Goal: Information Seeking & Learning: Learn about a topic

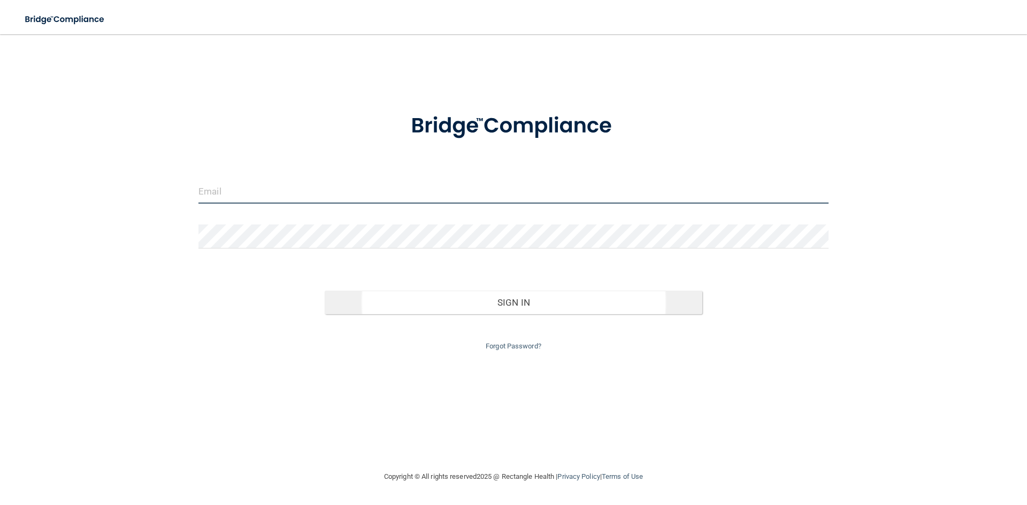
type input "[PERSON_NAME][EMAIL_ADDRESS][DOMAIN_NAME]"
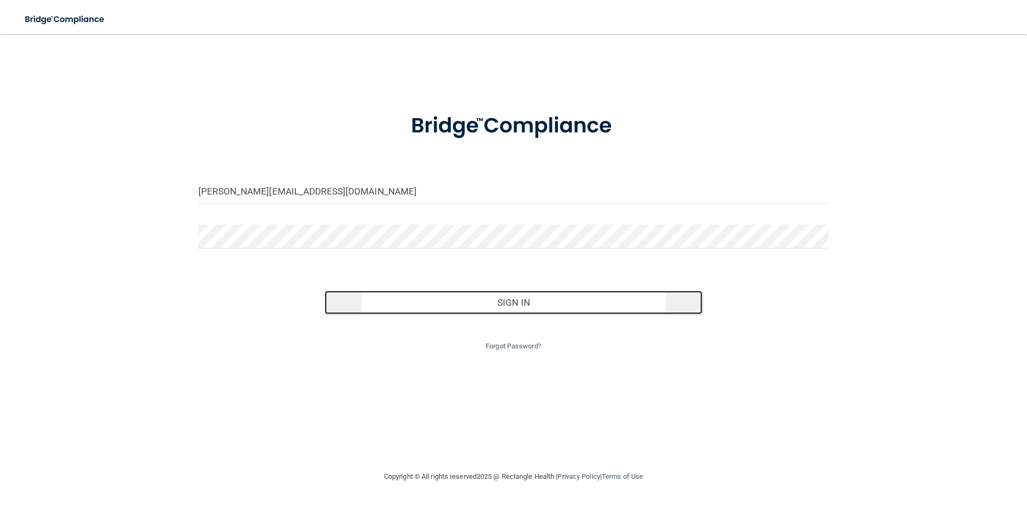
click at [429, 302] on button "Sign In" at bounding box center [514, 303] width 378 height 24
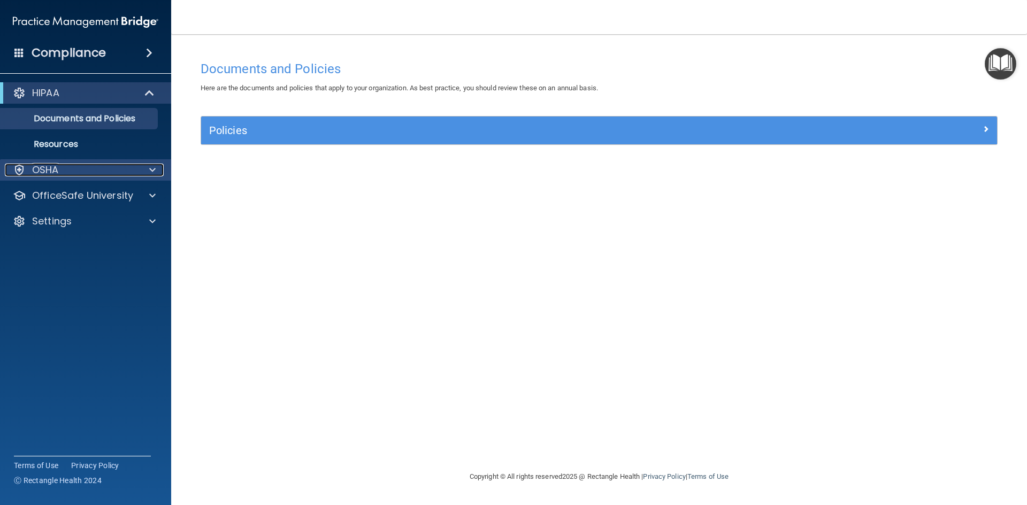
click at [68, 166] on div "OSHA" at bounding box center [71, 170] width 133 height 13
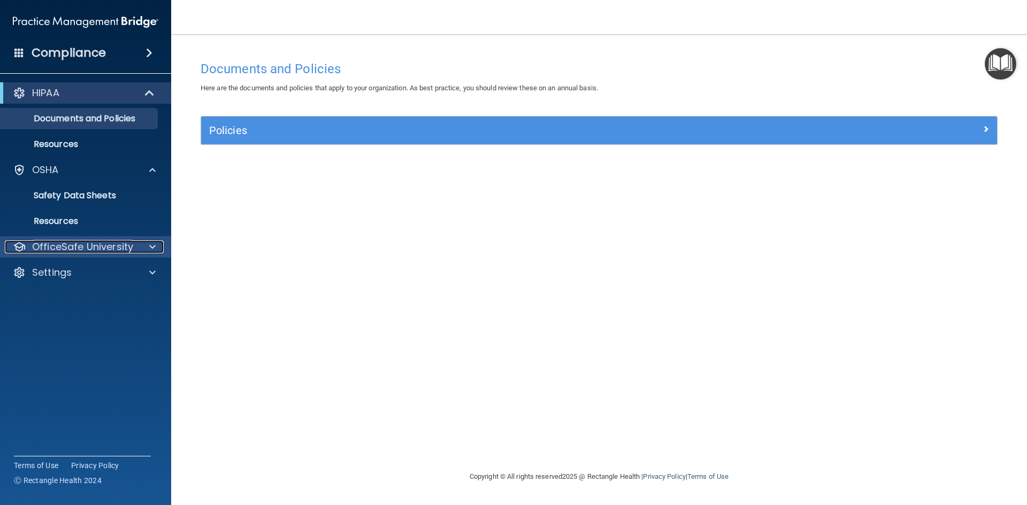
click at [128, 246] on p "OfficeSafe University" at bounding box center [82, 247] width 101 height 13
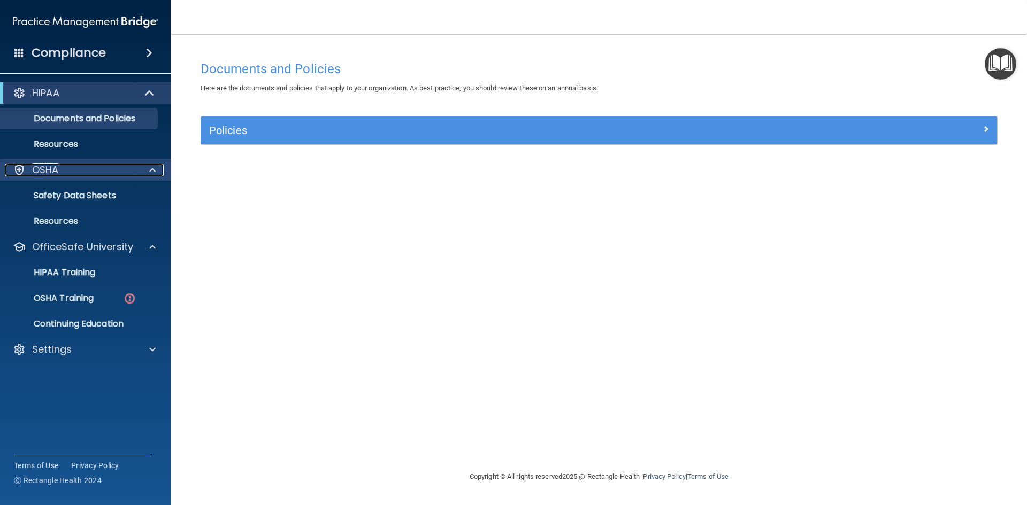
click at [155, 166] on span at bounding box center [152, 170] width 6 height 13
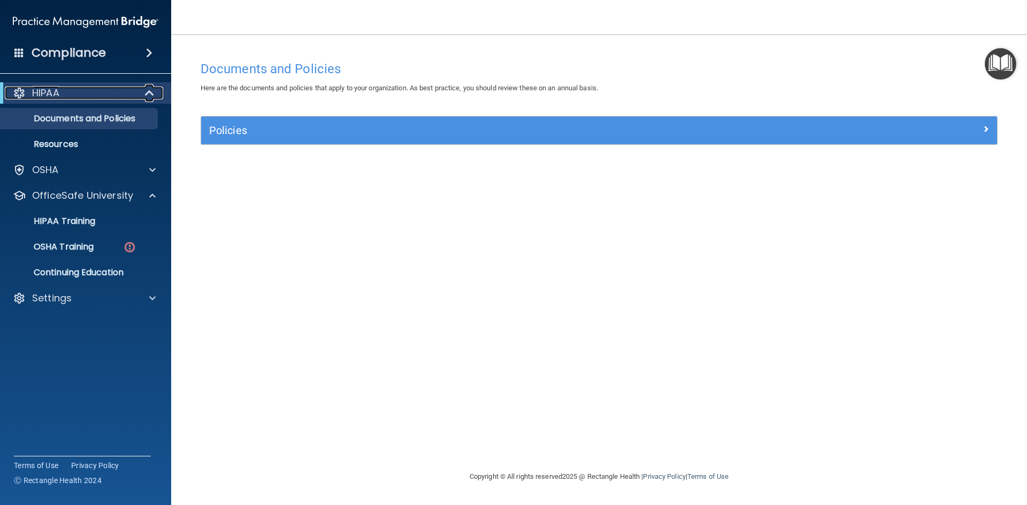
click at [150, 95] on span at bounding box center [150, 93] width 9 height 13
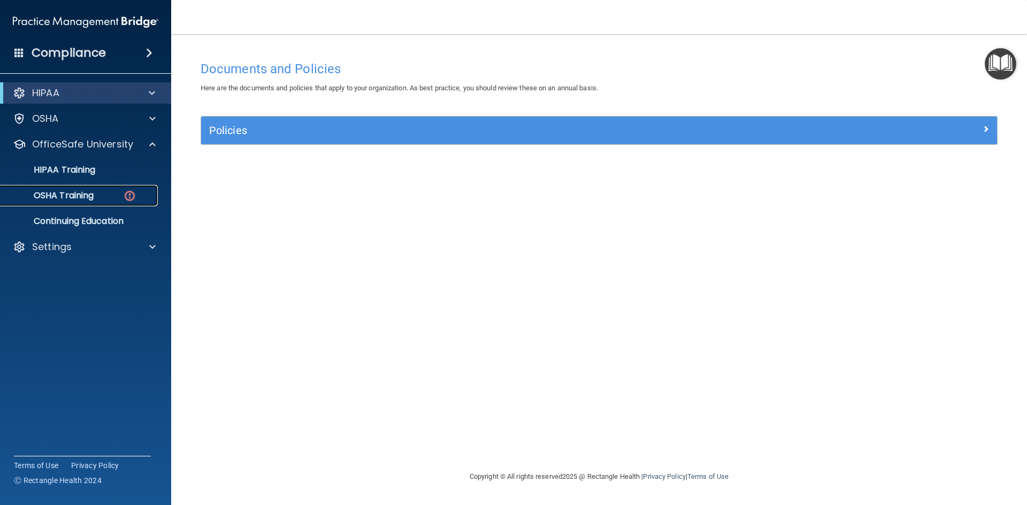
click at [83, 205] on link "OSHA Training" at bounding box center [73, 195] width 168 height 21
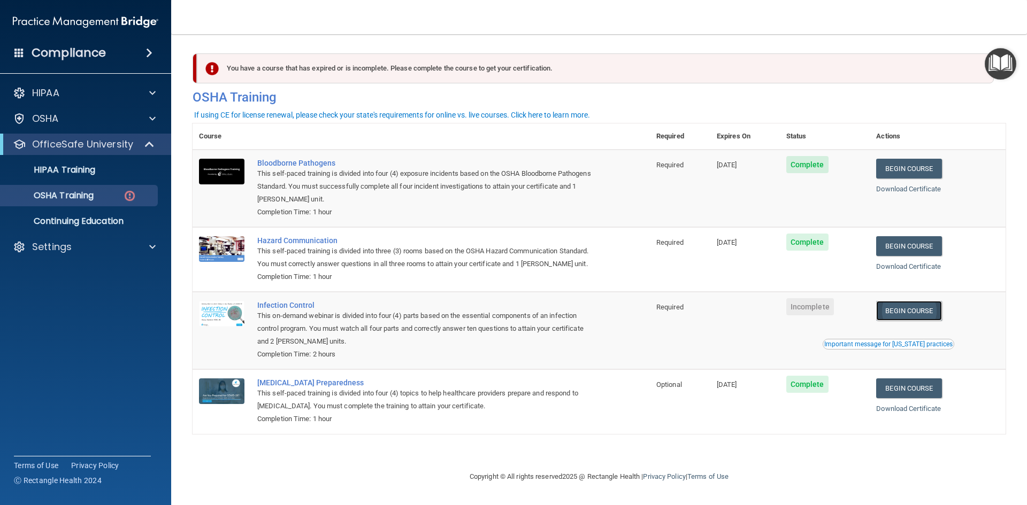
click at [899, 313] on link "Begin Course" at bounding box center [908, 311] width 65 height 20
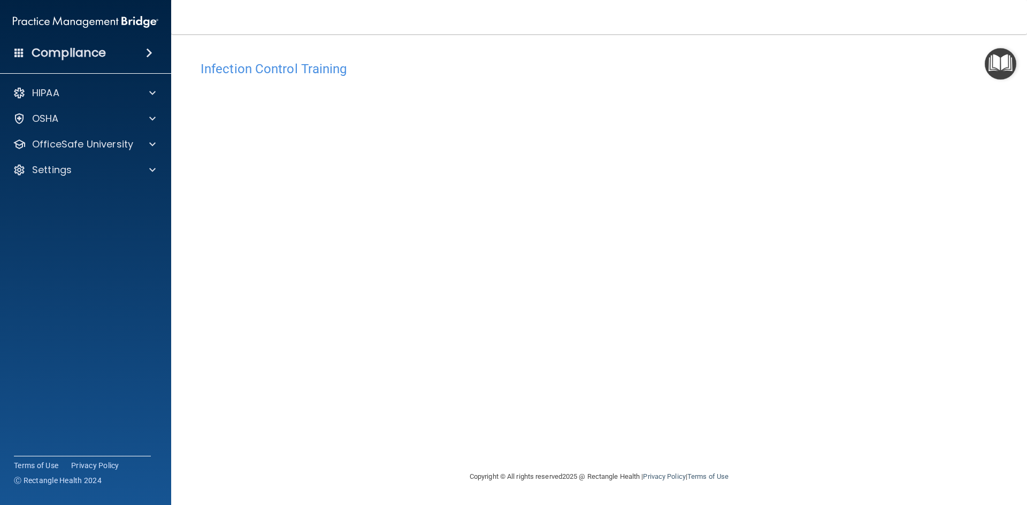
click at [738, 439] on div "Infection Control Training This course doesn’t expire until . Are you sure you …" at bounding box center [598, 263] width 813 height 415
